Goal: Use online tool/utility: Utilize a website feature to perform a specific function

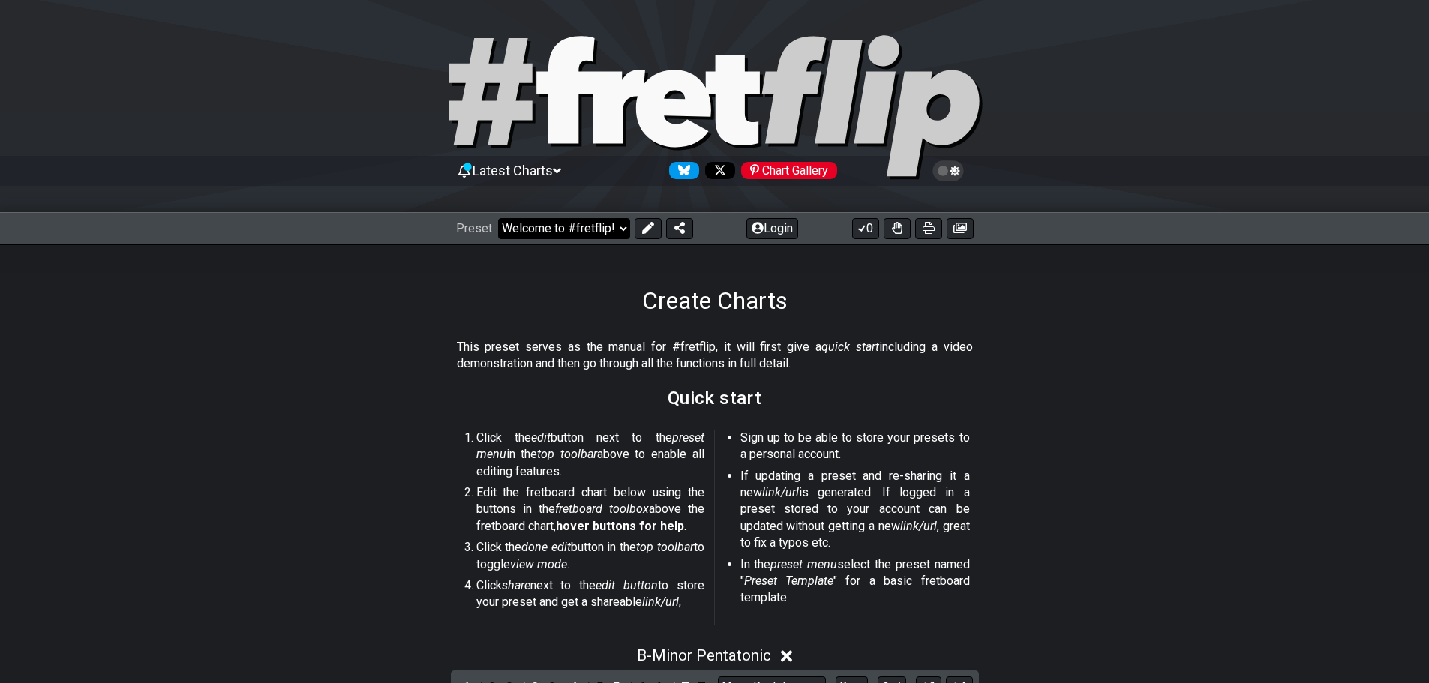
click at [613, 231] on select "Welcome to #fretflip! Initial Preset Custom Preset Minor Pentatonic Major Penta…" at bounding box center [564, 228] width 132 height 21
click at [498, 218] on select "Welcome to #fretflip! Initial Preset Custom Preset Minor Pentatonic Major Penta…" at bounding box center [564, 228] width 132 height 21
select select "/minor-pentatonic"
select select "C"
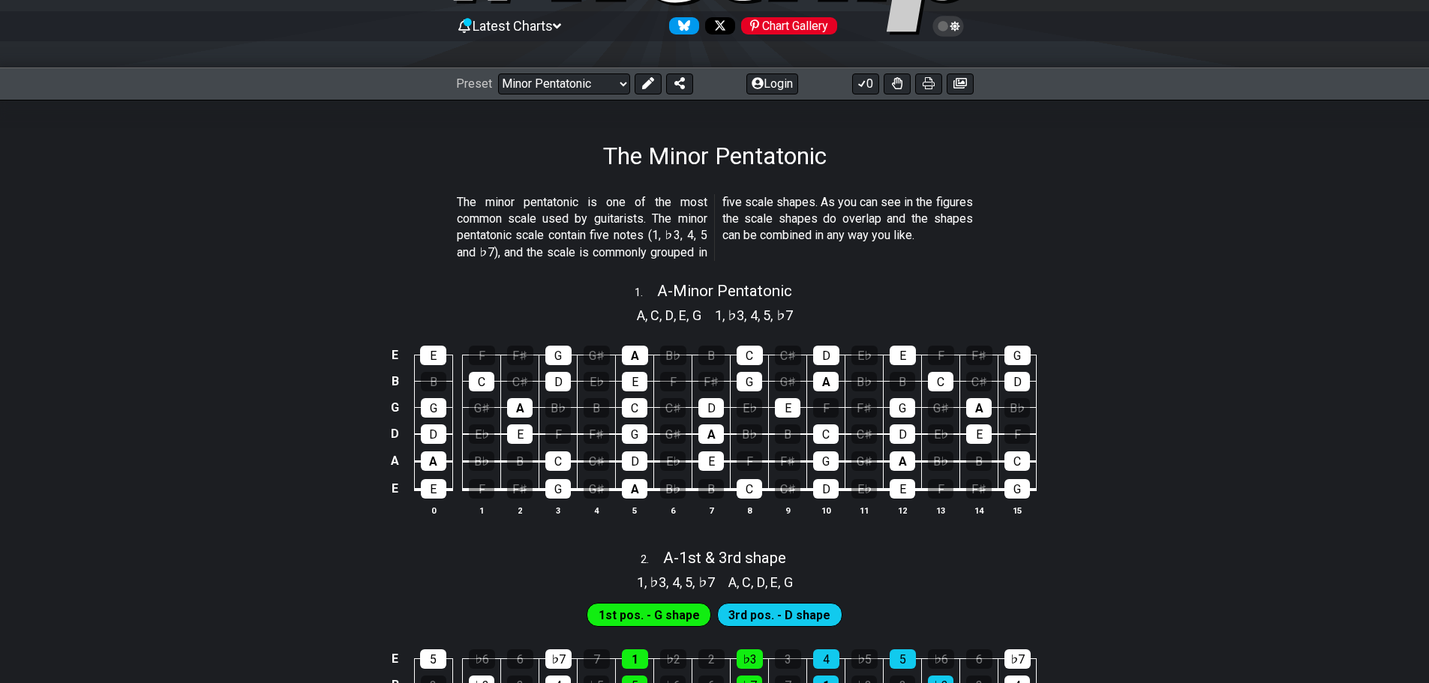
scroll to position [225, 0]
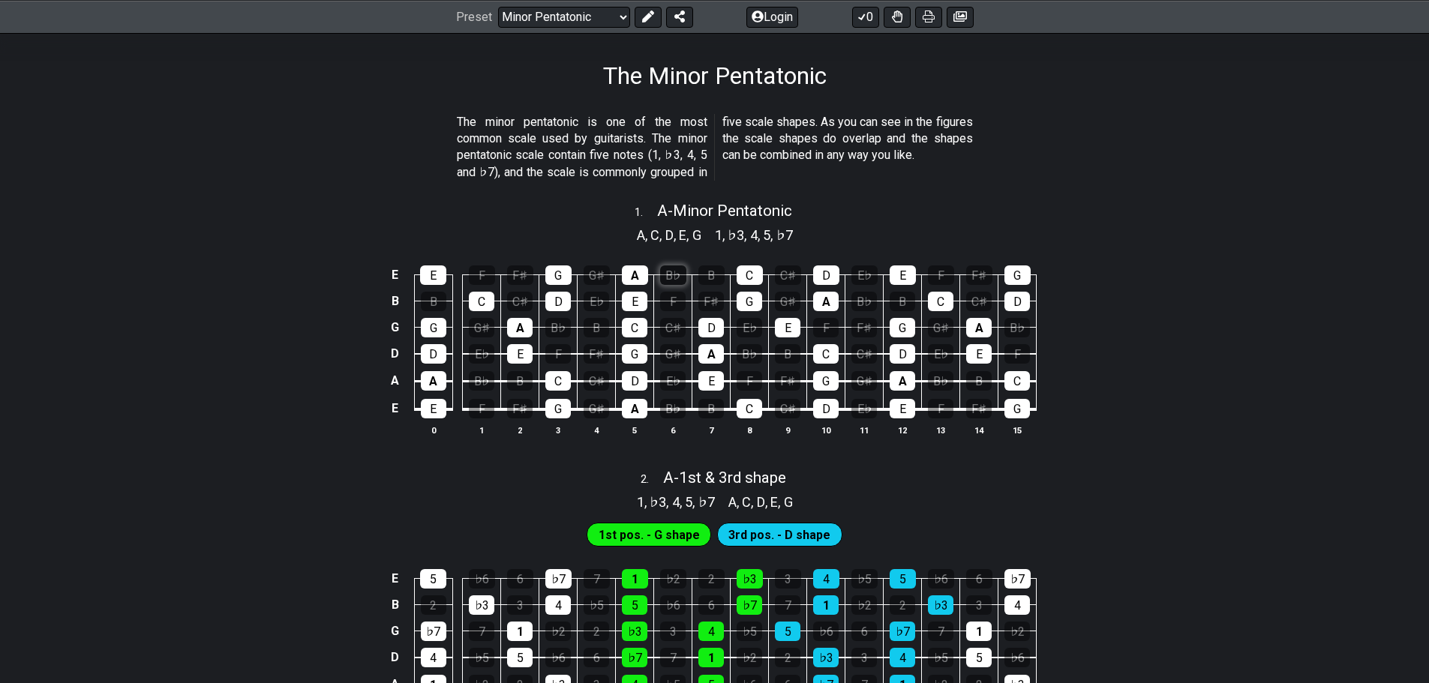
click at [676, 275] on div "B♭" at bounding box center [673, 274] width 26 height 19
click at [673, 275] on div "B♭" at bounding box center [673, 274] width 26 height 19
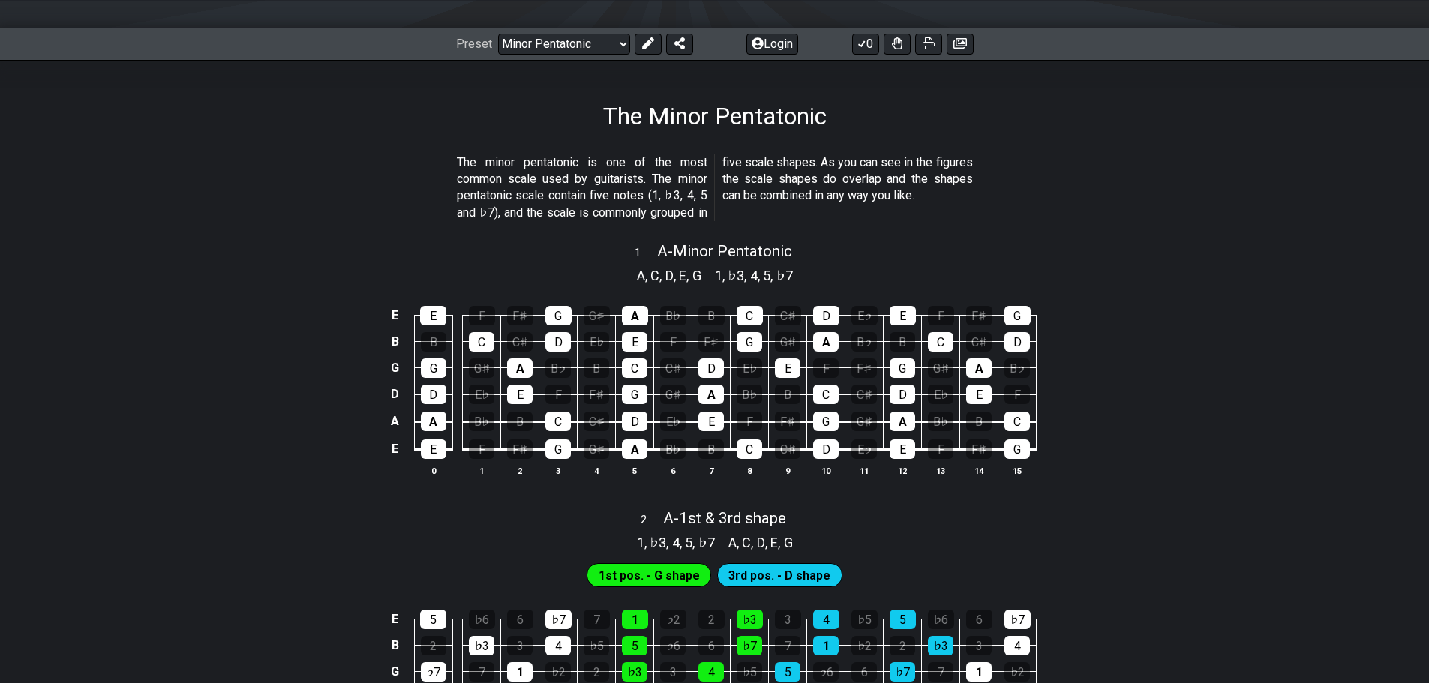
scroll to position [49, 0]
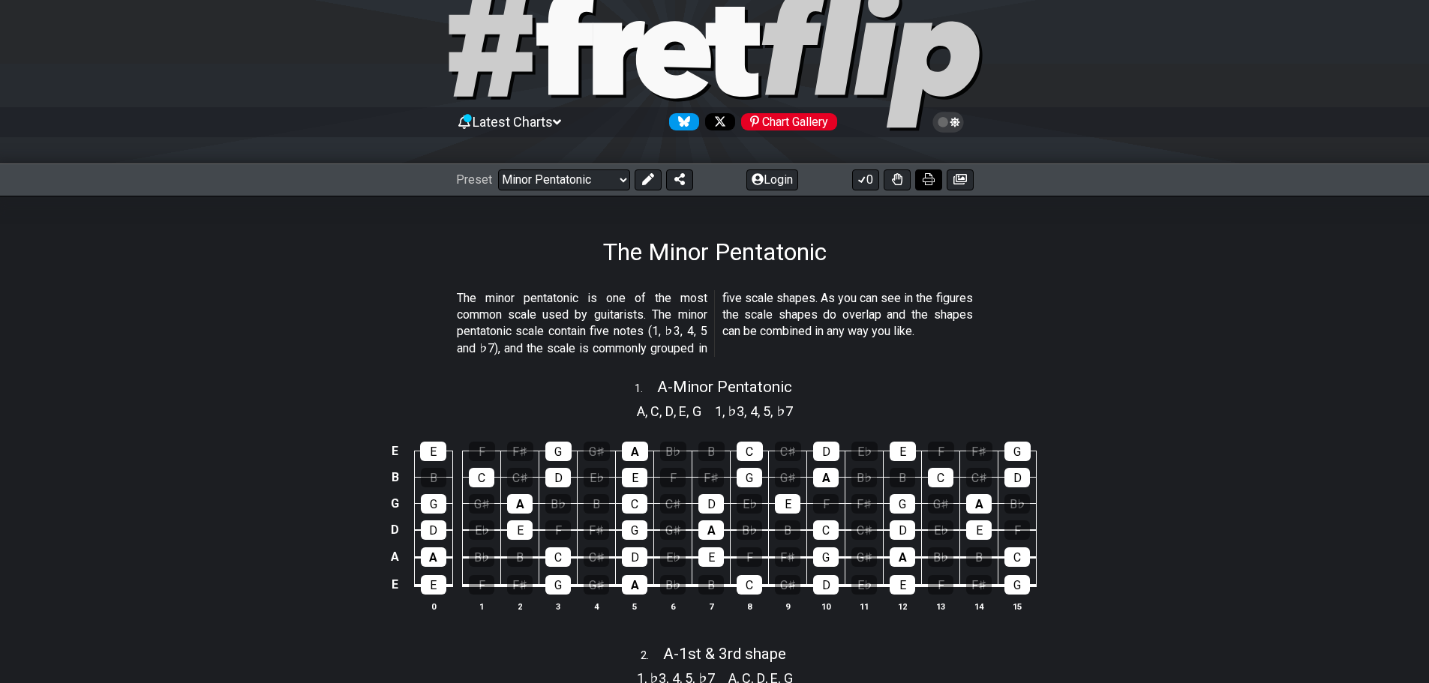
click at [928, 179] on icon at bounding box center [928, 179] width 12 height 12
click at [955, 124] on icon at bounding box center [947, 122] width 31 height 21
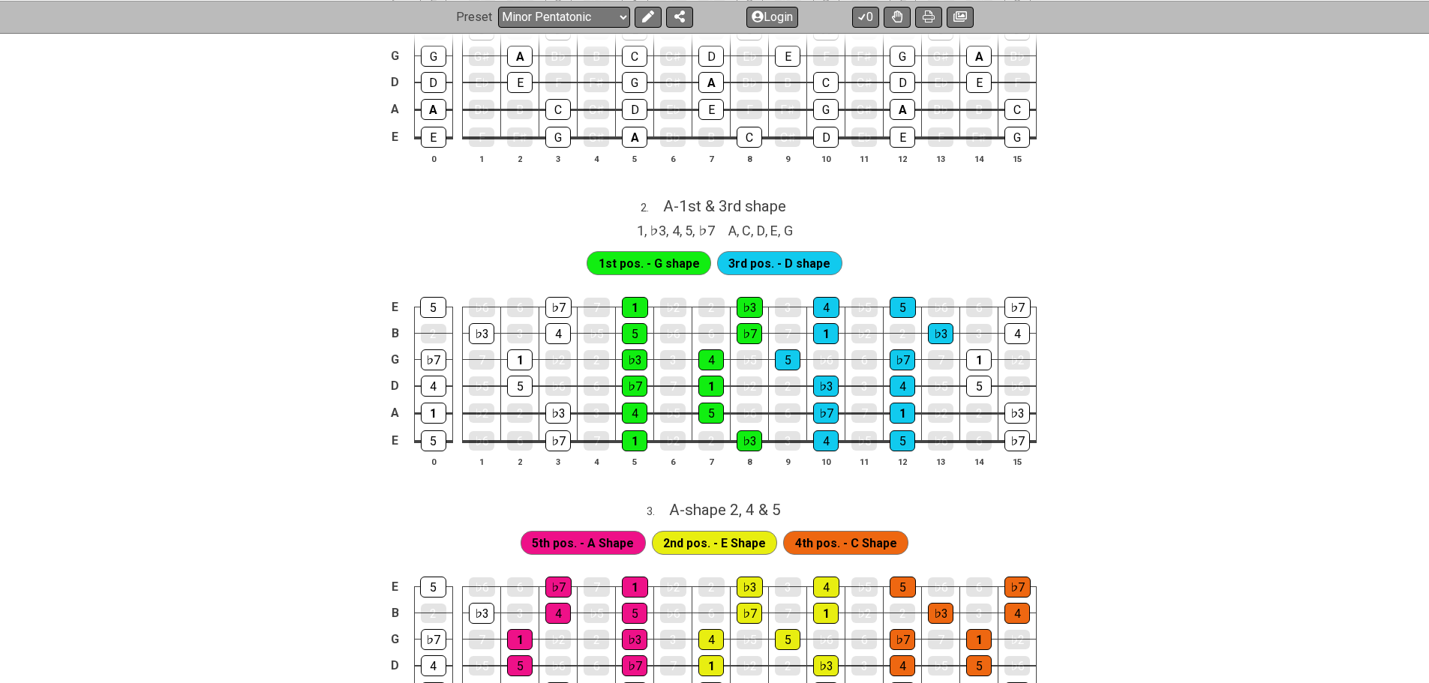
scroll to position [499, 0]
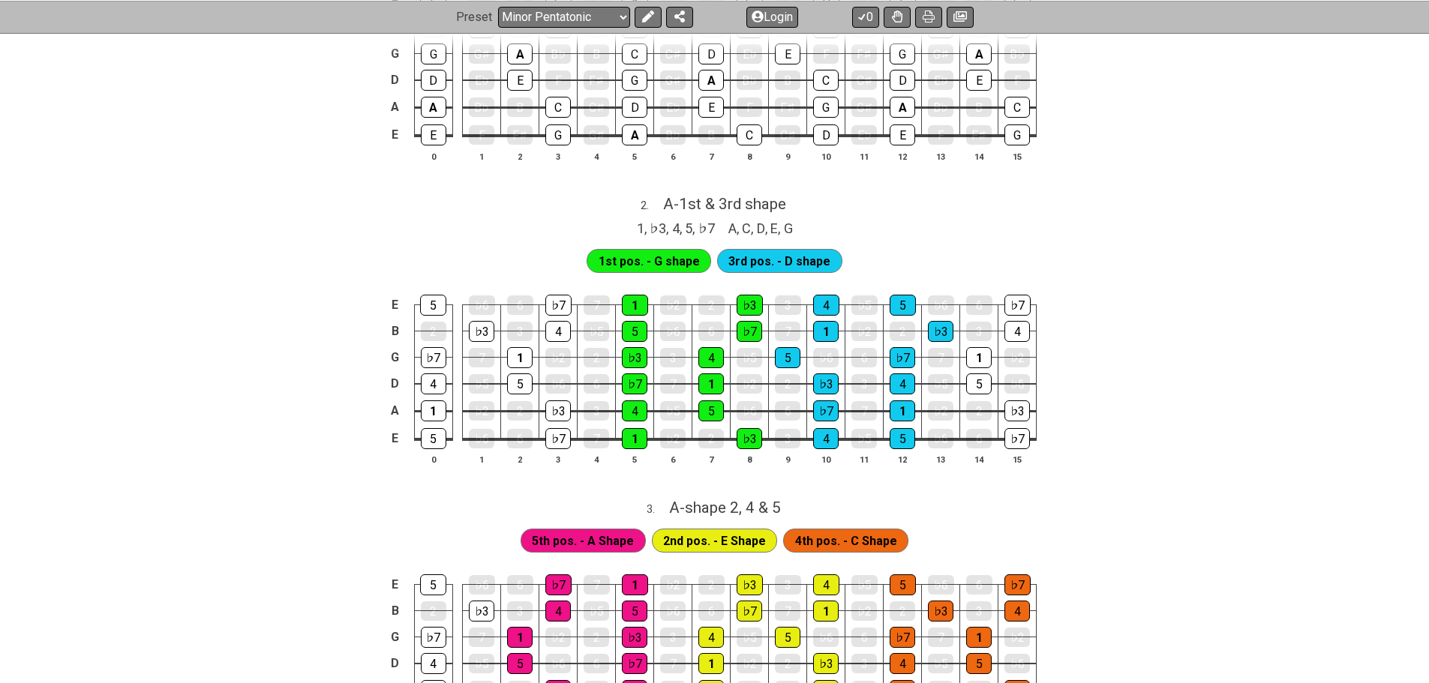
click at [616, 435] on td "1" at bounding box center [635, 425] width 38 height 28
click at [633, 436] on div "1" at bounding box center [634, 438] width 25 height 19
click at [636, 439] on div "1" at bounding box center [634, 438] width 25 height 19
click at [1141, 425] on div "E 5 ♭6 6 ♭7 7 1 ♭2 2 ♭3 3 4 ♭5 5 ♭6 6 ♭7 B 2 ♭3 3 4 ♭5 5 ♭6 6 ♭7 7 1 ♭2 2 ♭3 3 …" at bounding box center [714, 381] width 1429 height 211
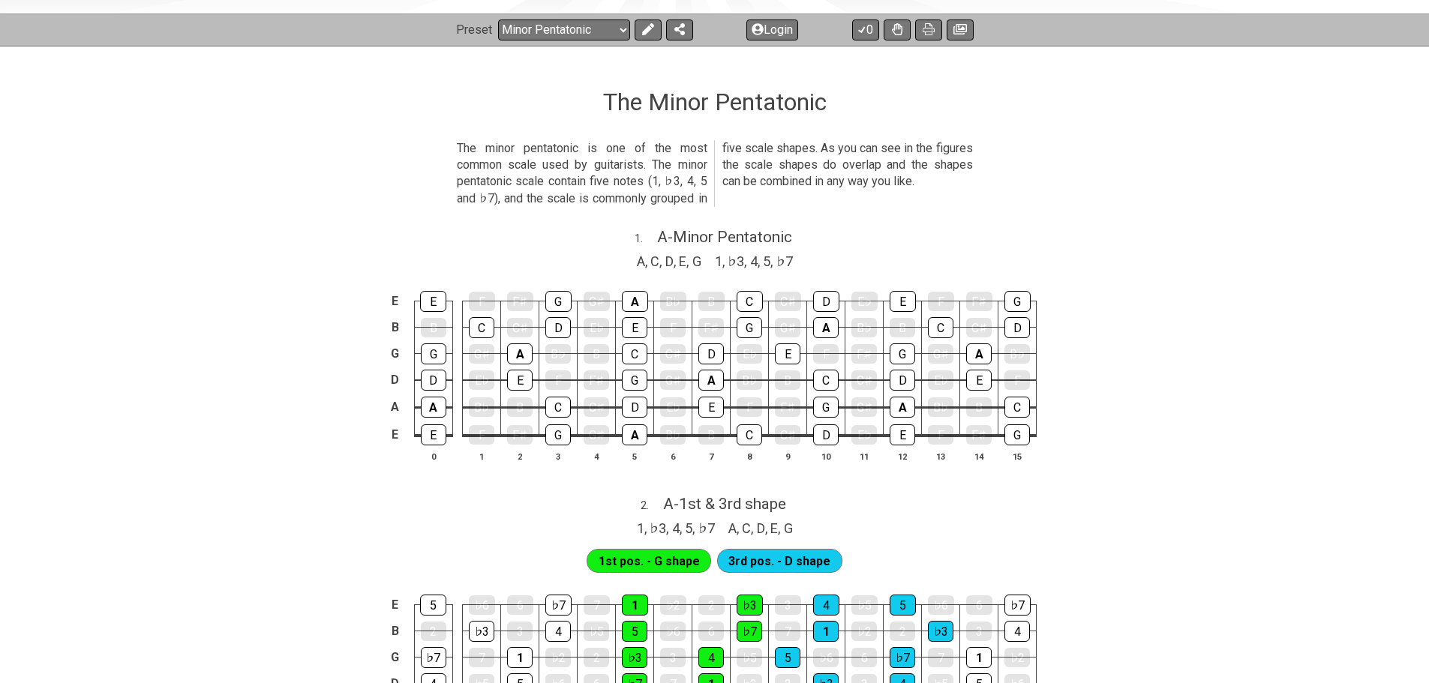
scroll to position [0, 0]
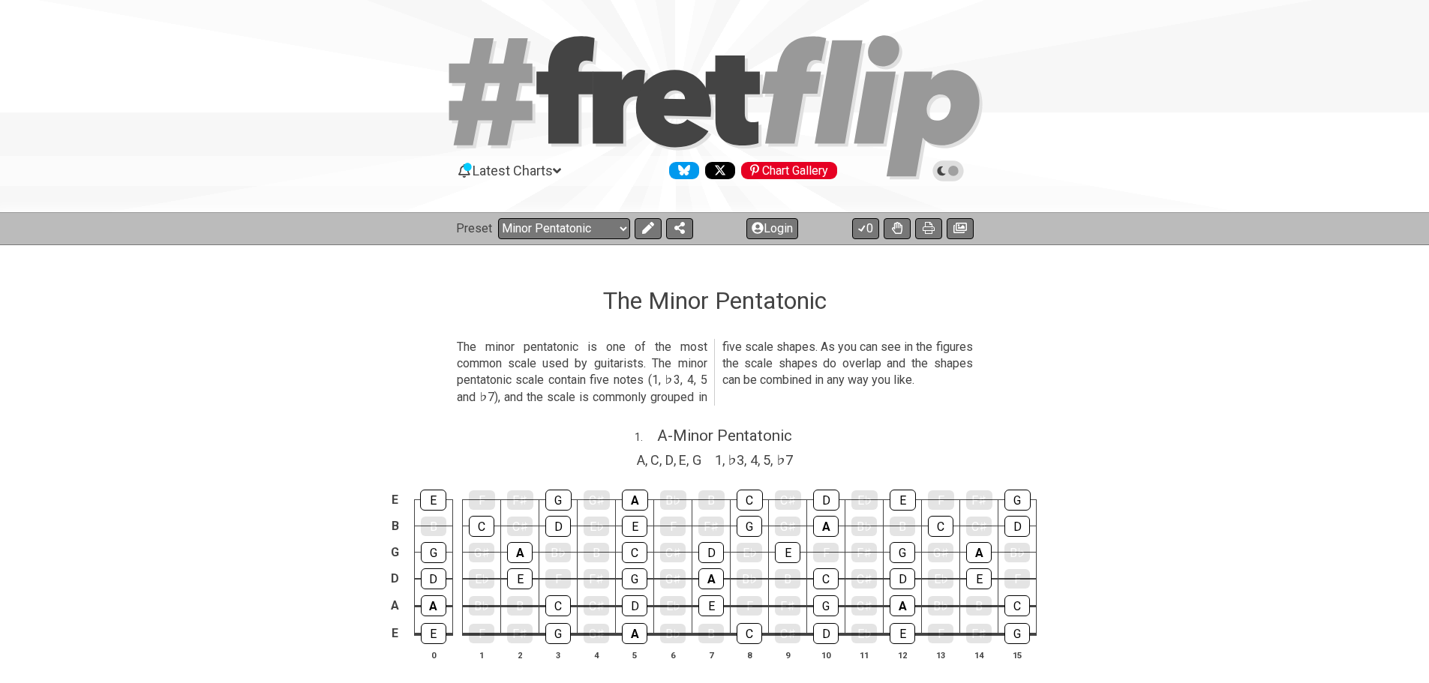
click at [553, 166] on span "Latest Charts" at bounding box center [512, 171] width 80 height 16
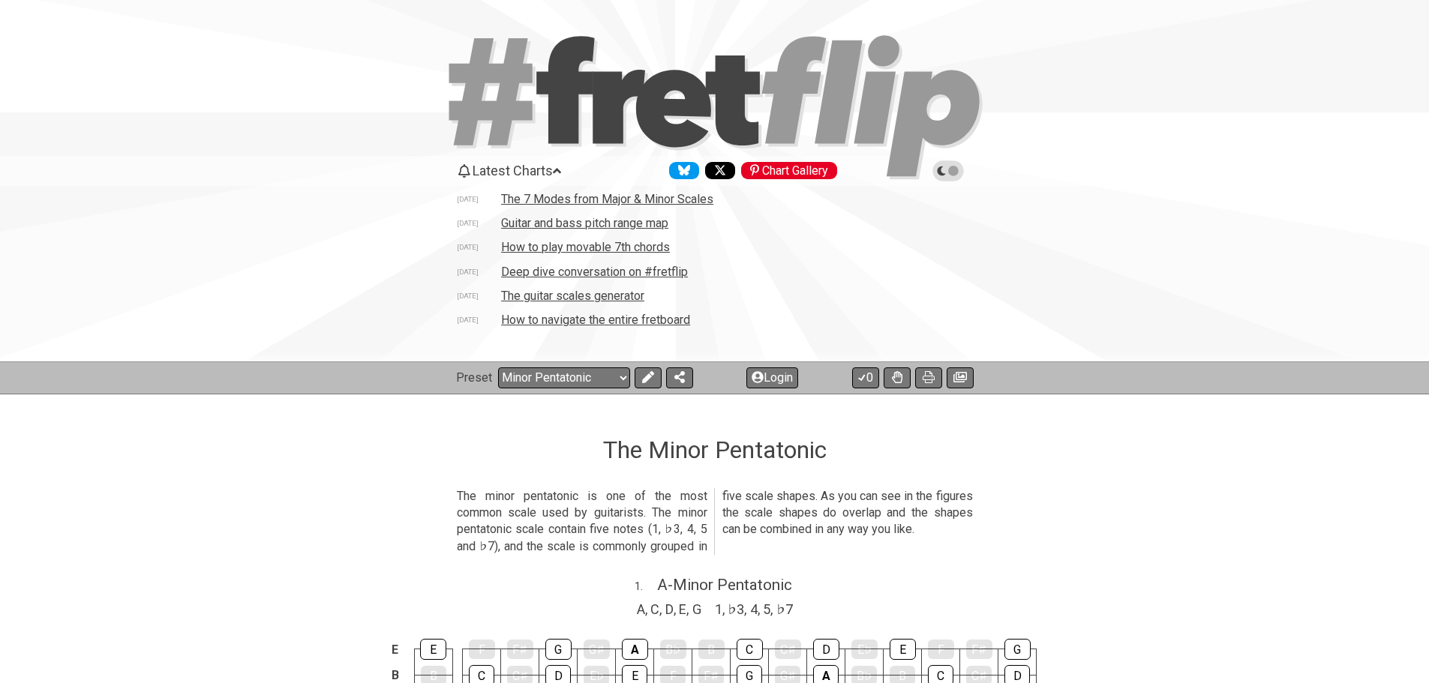
click at [365, 454] on div "The Minor Pentatonic" at bounding box center [714, 429] width 1429 height 70
click at [768, 377] on button "Login" at bounding box center [772, 377] width 52 height 21
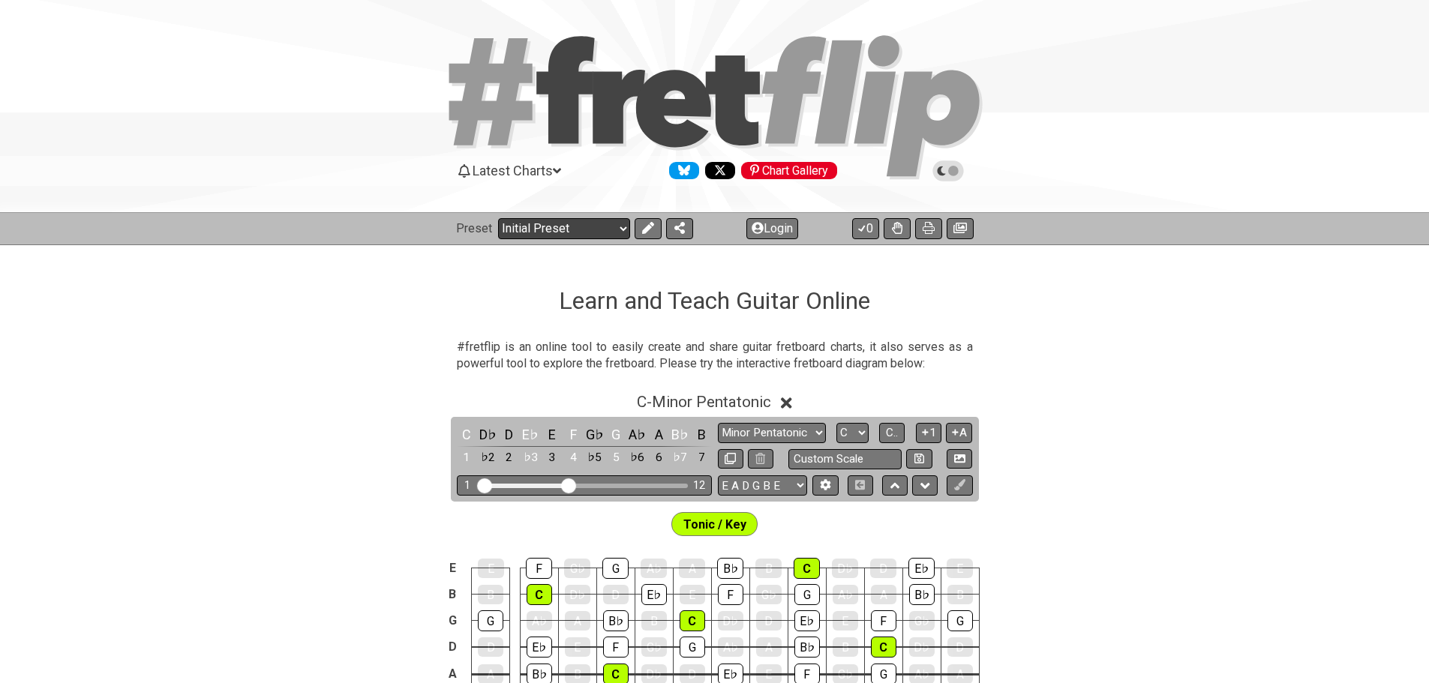
click at [610, 229] on select "Welcome to #fretflip! Initial Preset Custom Preset Minor Pentatonic Major Penta…" at bounding box center [564, 228] width 132 height 21
click at [498, 218] on select "Welcome to #fretflip! Initial Preset Custom Preset Minor Pentatonic Major Penta…" at bounding box center [564, 228] width 132 height 21
select select "/minor-pentatonic"
select select "C"
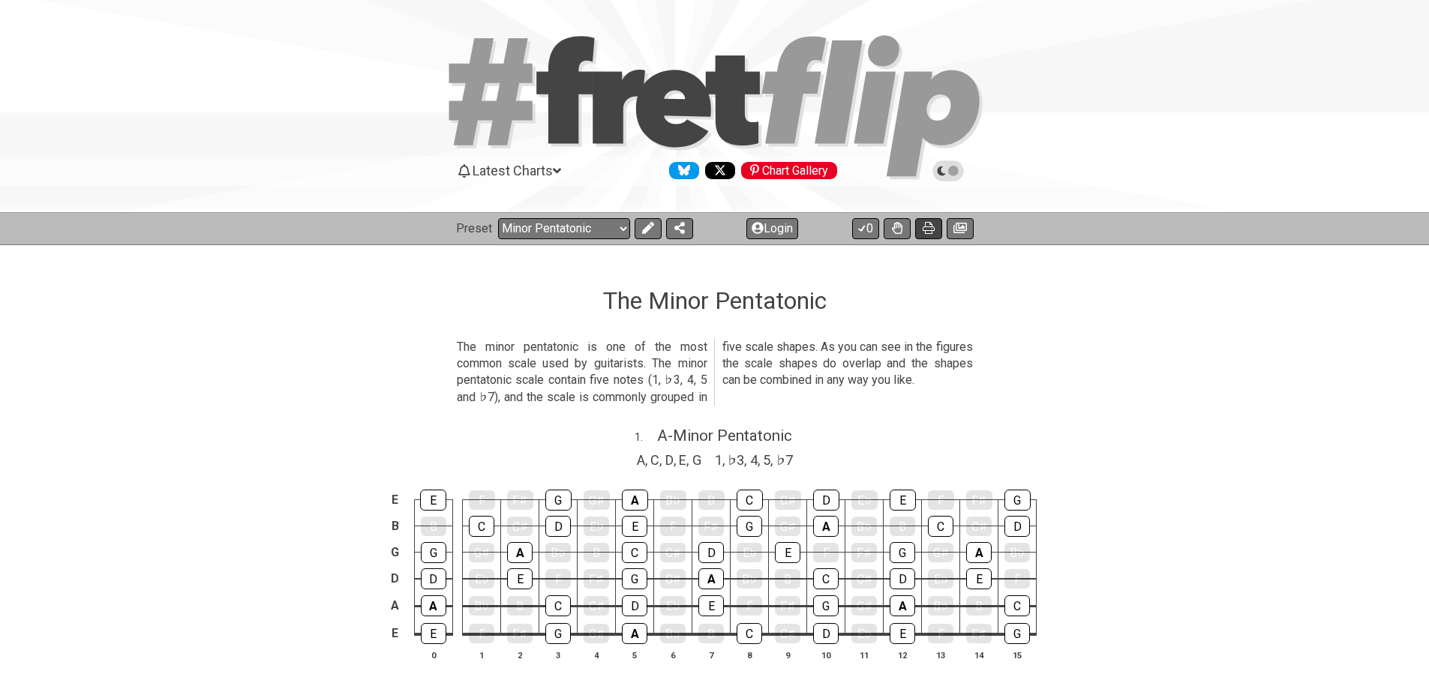
click at [933, 223] on icon at bounding box center [928, 228] width 12 height 12
